Goal: Information Seeking & Learning: Learn about a topic

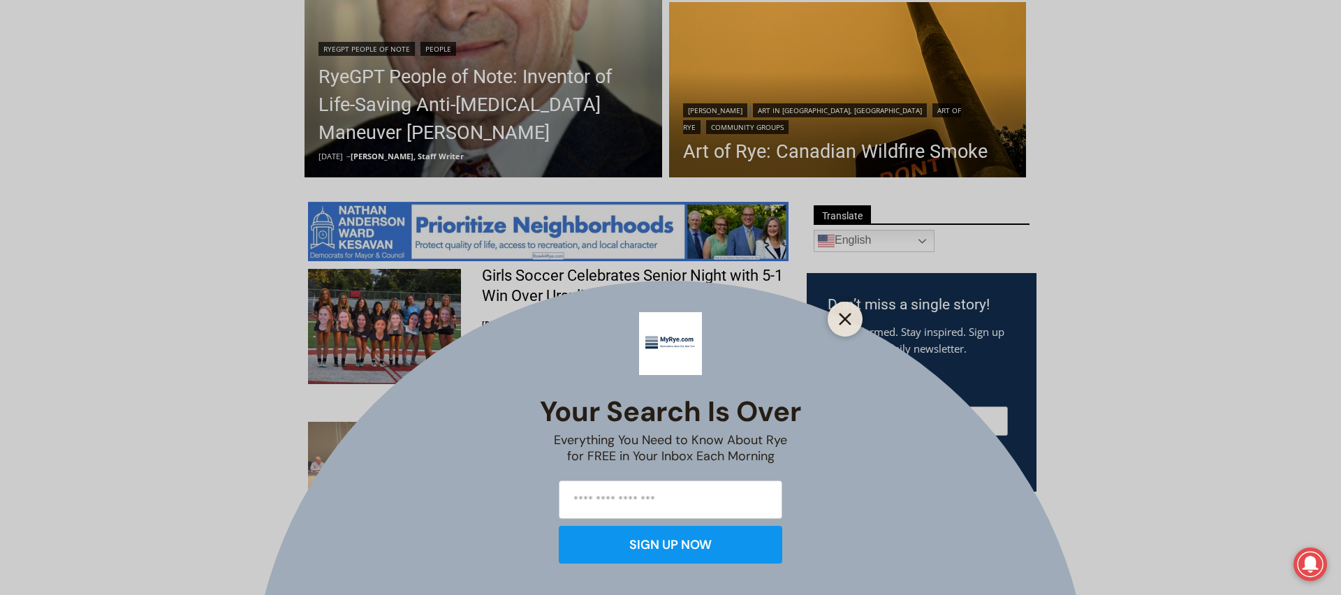
click at [846, 312] on button "Close" at bounding box center [845, 319] width 20 height 20
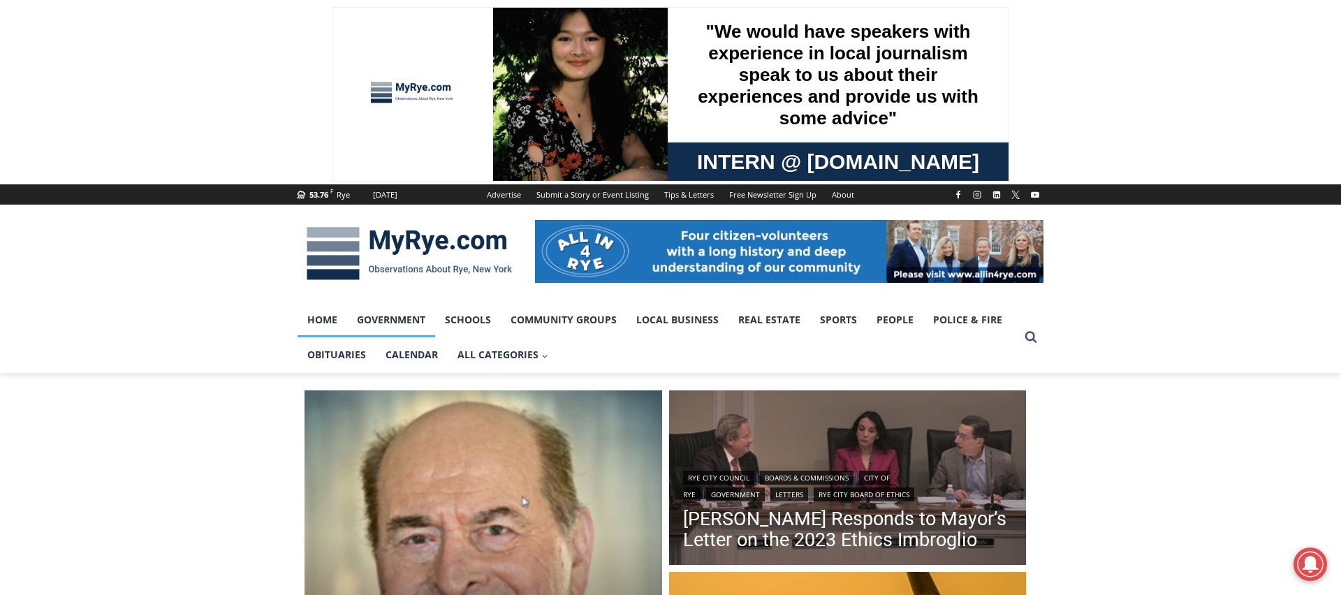
click at [411, 326] on link "Government" at bounding box center [391, 319] width 88 height 35
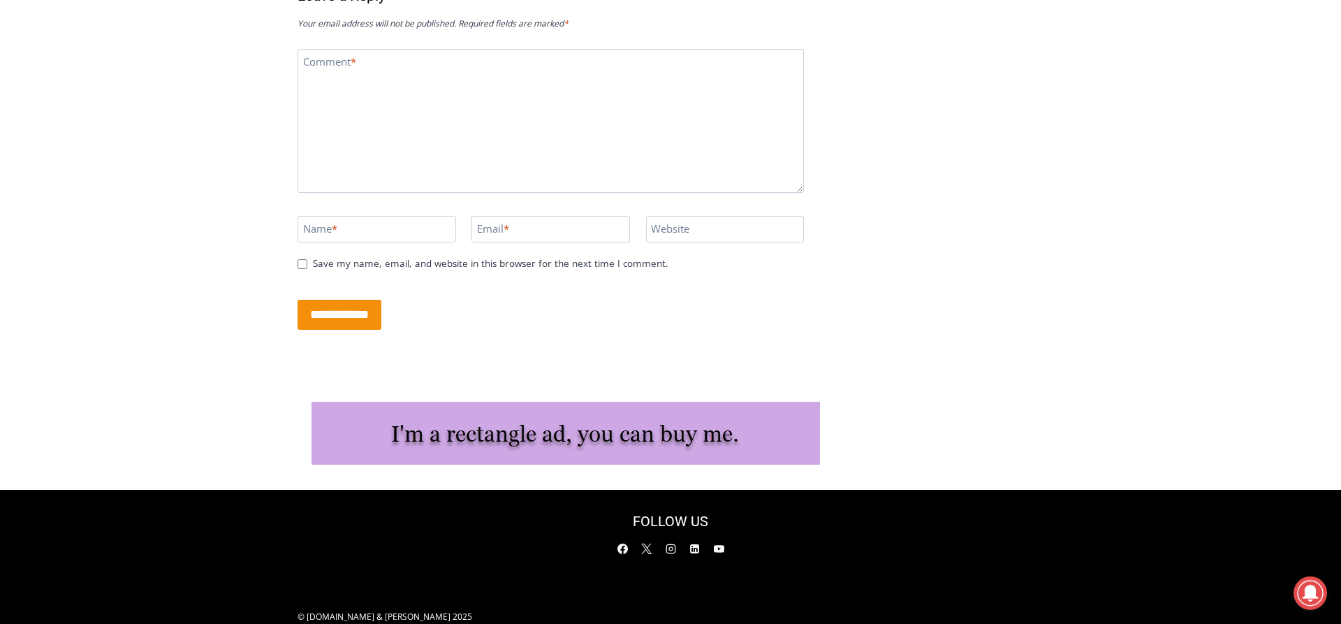
scroll to position [2850, 0]
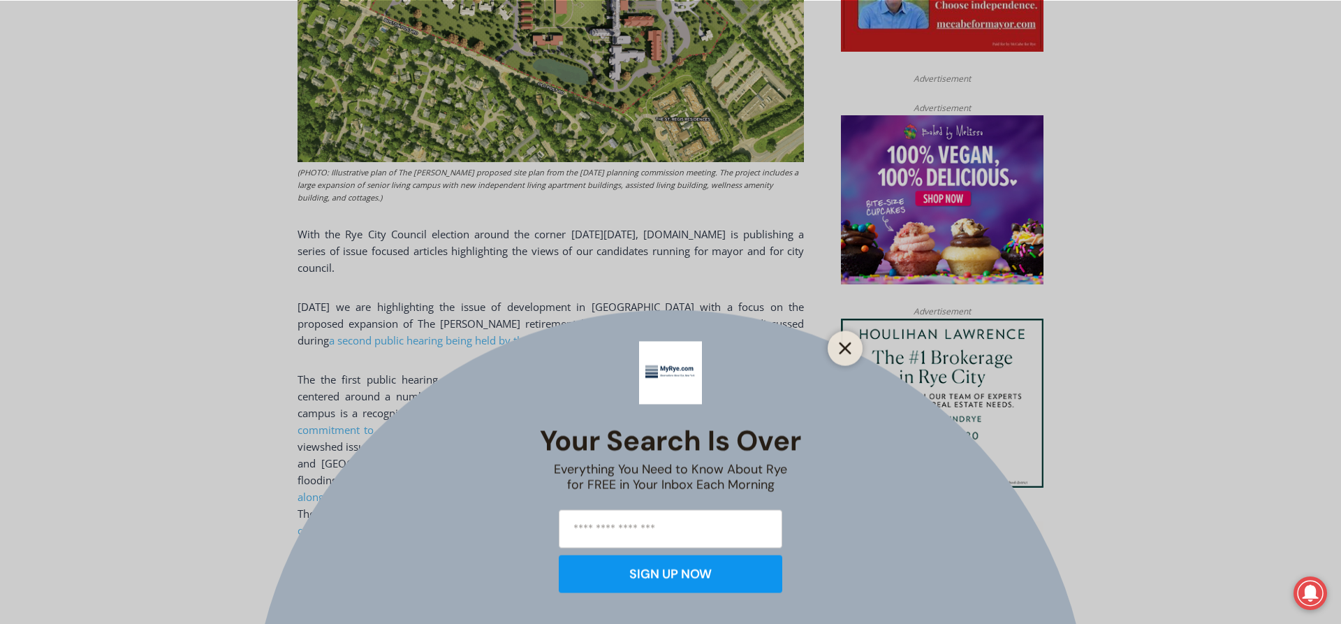
click at [838, 353] on button "Close" at bounding box center [845, 348] width 20 height 20
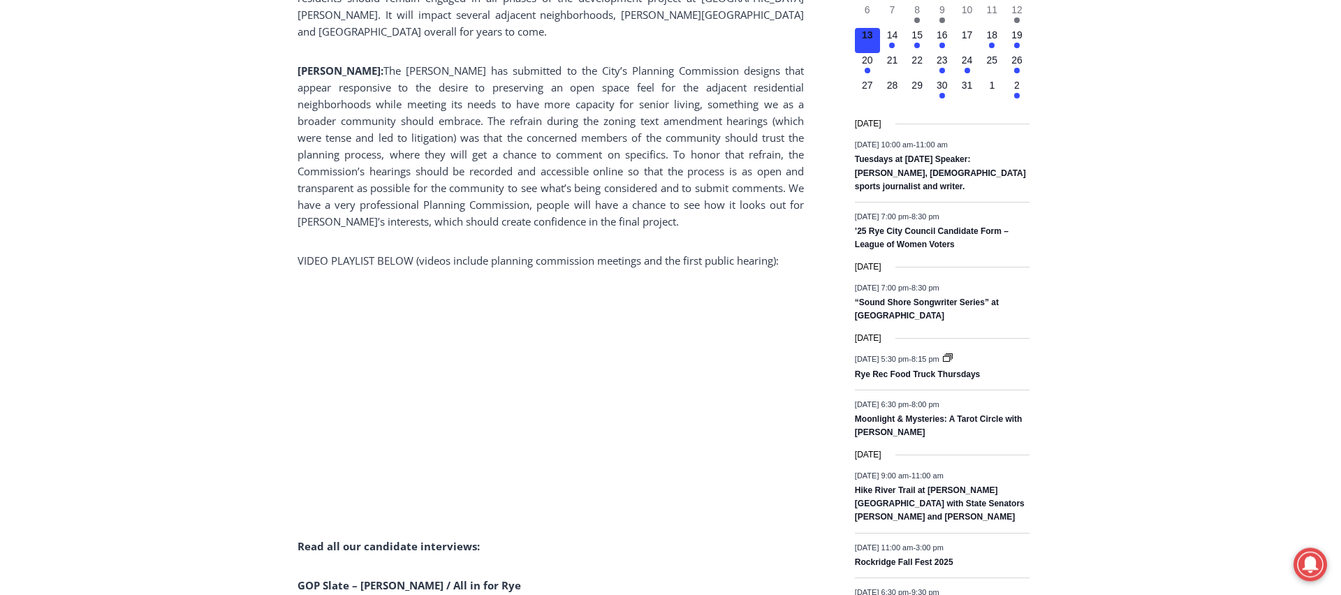
scroll to position [1650, 0]
